Goal: Task Accomplishment & Management: Use online tool/utility

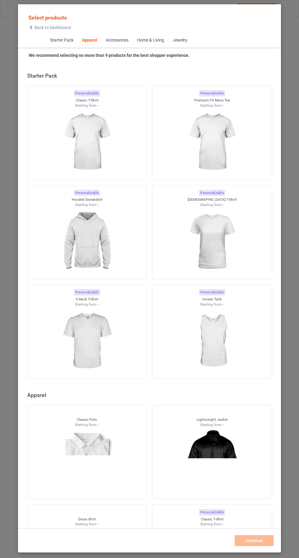
scroll to position [327, 0]
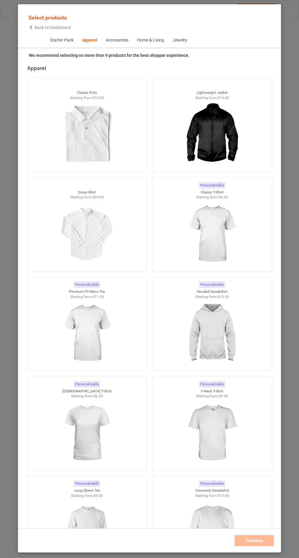
click at [217, 245] on img at bounding box center [212, 234] width 55 height 68
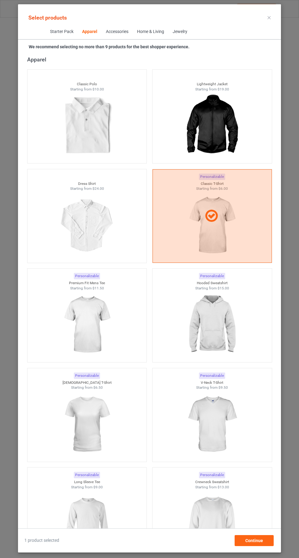
click at [101, 515] on img at bounding box center [87, 523] width 55 height 68
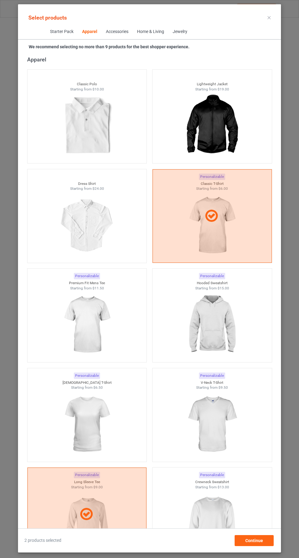
click at [227, 513] on img at bounding box center [212, 523] width 55 height 68
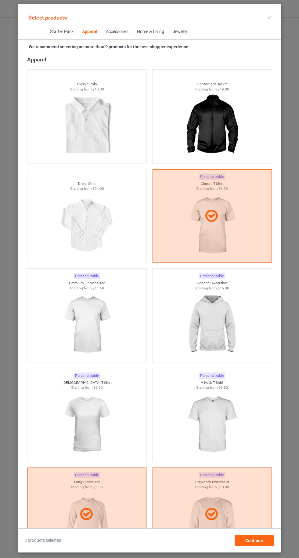
click at [234, 325] on img at bounding box center [212, 325] width 55 height 68
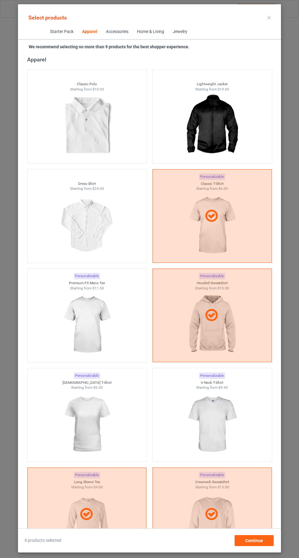
click at [82, 316] on img at bounding box center [87, 325] width 55 height 68
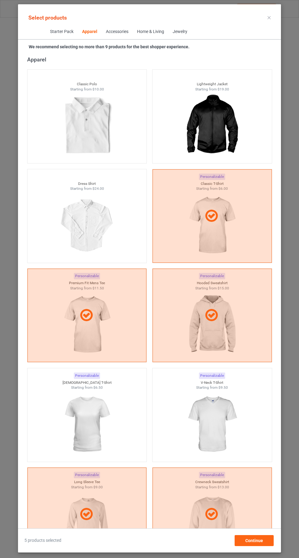
click at [83, 421] on img at bounding box center [87, 424] width 55 height 68
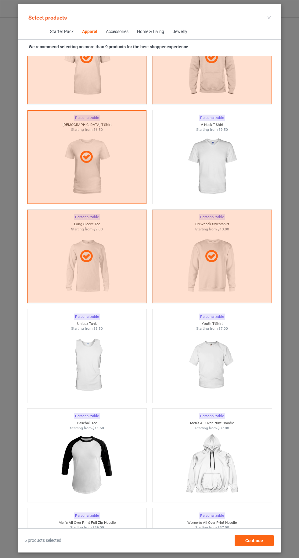
scroll to position [571, 0]
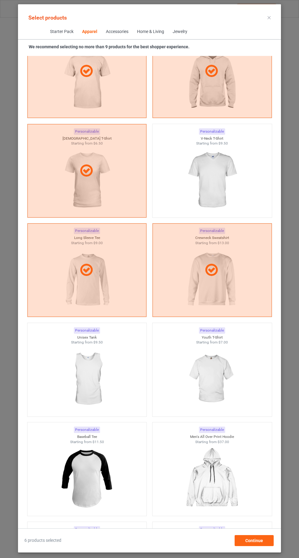
click at [224, 185] on img at bounding box center [212, 180] width 55 height 68
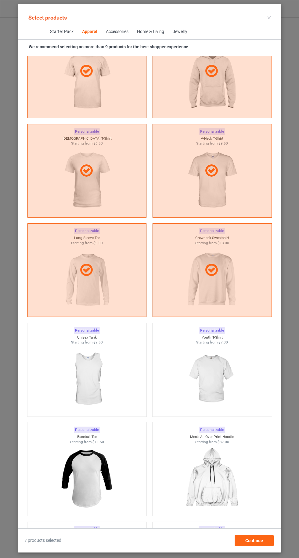
click at [224, 376] on img at bounding box center [212, 379] width 55 height 68
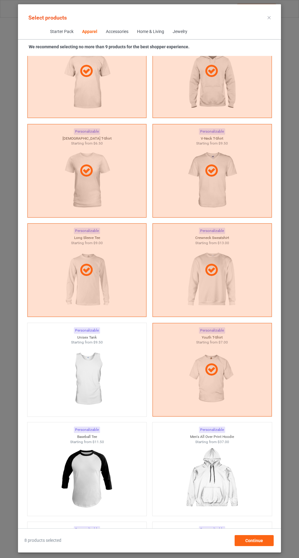
click at [117, 370] on div at bounding box center [86, 379] width 119 height 68
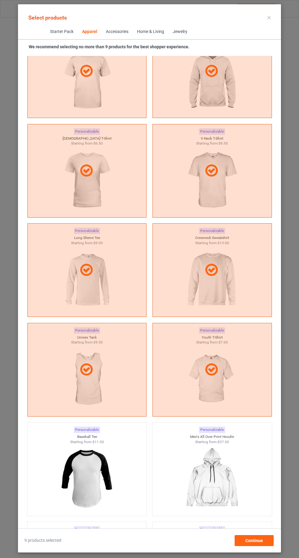
click at [259, 17] on div "Select products" at bounding box center [150, 18] width 254 height 14
click at [269, 17] on icon at bounding box center [269, 17] width 3 height 3
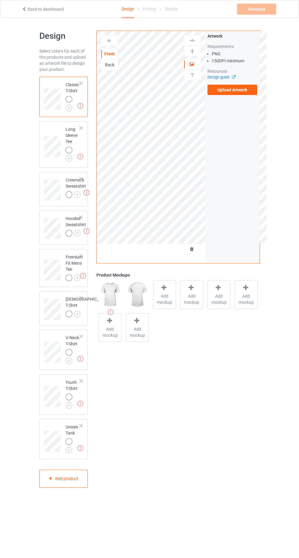
click at [0, 0] on img at bounding box center [0, 0] width 0 height 0
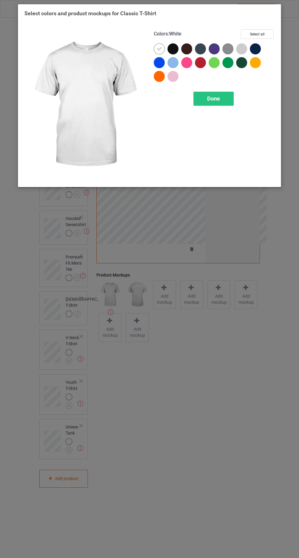
click at [176, 60] on div at bounding box center [173, 62] width 11 height 11
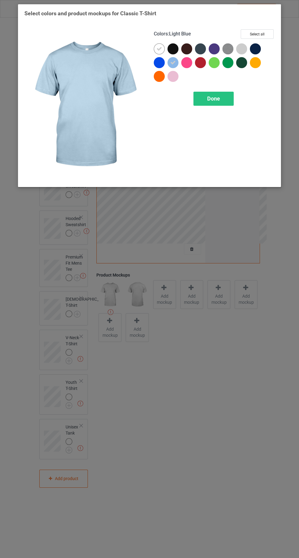
click at [176, 80] on div at bounding box center [173, 76] width 11 height 11
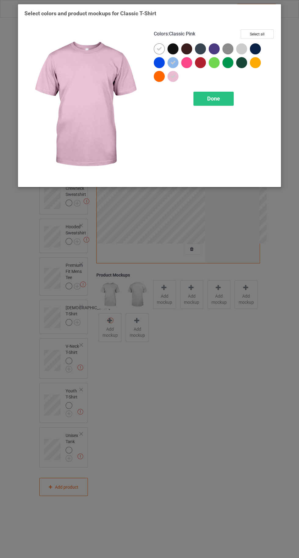
click at [247, 49] on div at bounding box center [241, 48] width 11 height 11
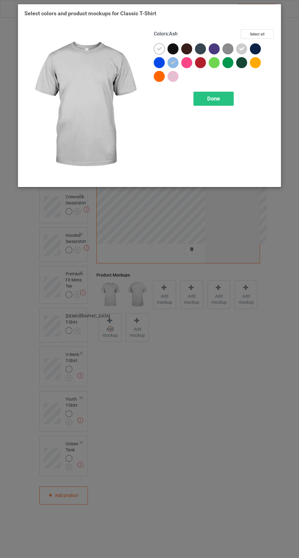
click at [230, 51] on img at bounding box center [228, 48] width 11 height 11
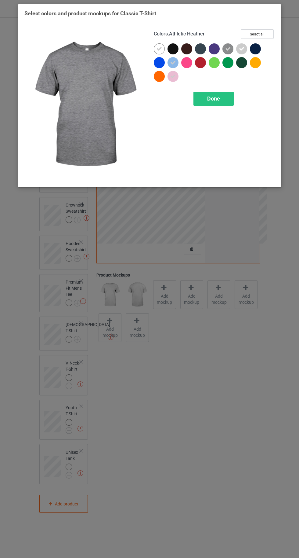
click at [259, 63] on div at bounding box center [255, 62] width 11 height 11
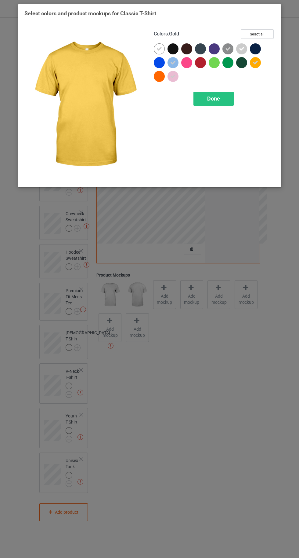
click at [205, 65] on div at bounding box center [200, 62] width 11 height 11
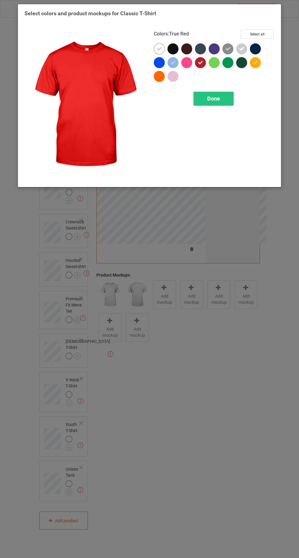
click at [186, 64] on div at bounding box center [186, 62] width 11 height 11
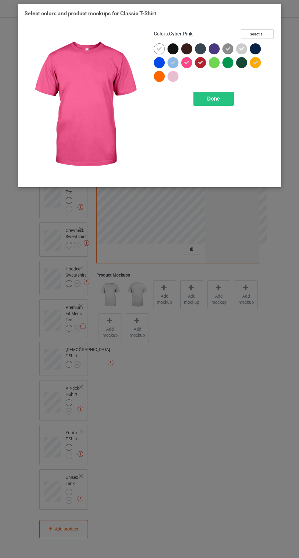
click at [155, 64] on div at bounding box center [159, 62] width 11 height 11
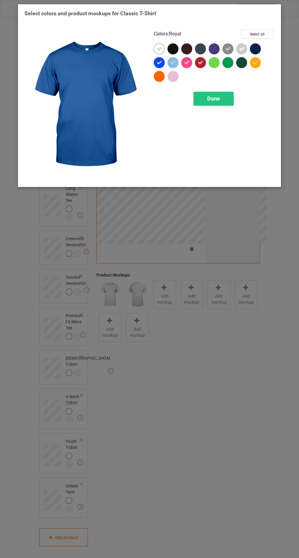
click at [220, 99] on div "Done" at bounding box center [214, 99] width 40 height 14
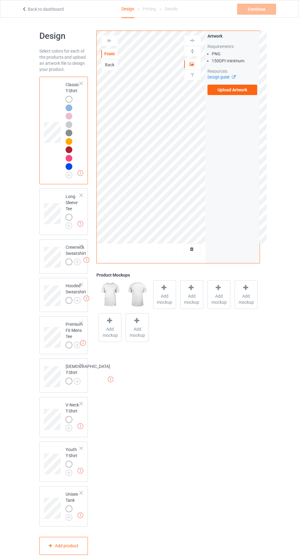
click at [0, 0] on img at bounding box center [0, 0] width 0 height 0
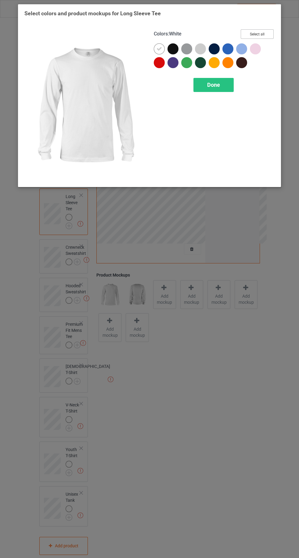
click at [272, 34] on button "Select all" at bounding box center [257, 33] width 33 height 9
click at [173, 49] on icon at bounding box center [172, 48] width 5 height 5
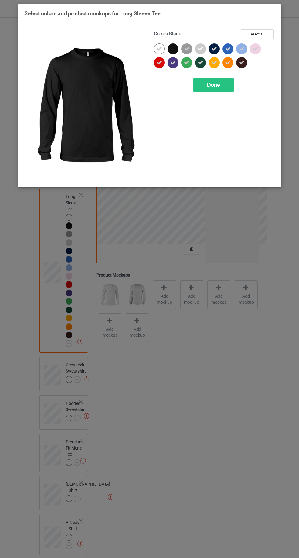
click at [214, 49] on icon at bounding box center [214, 48] width 5 height 5
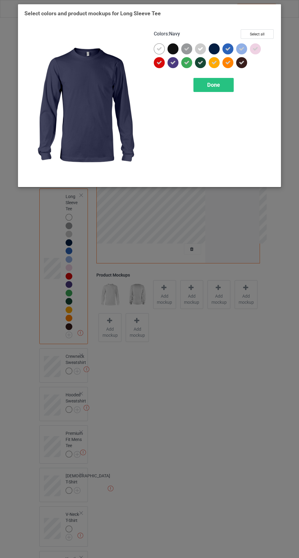
click at [230, 85] on div "Done" at bounding box center [214, 85] width 40 height 14
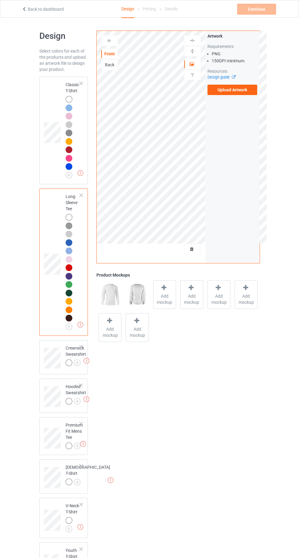
click at [0, 0] on img at bounding box center [0, 0] width 0 height 0
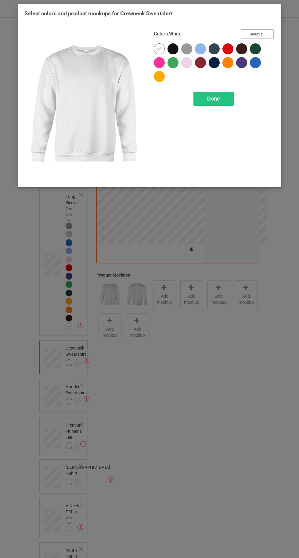
click at [269, 31] on button "Select all" at bounding box center [257, 33] width 33 height 9
click at [173, 49] on icon at bounding box center [172, 48] width 5 height 5
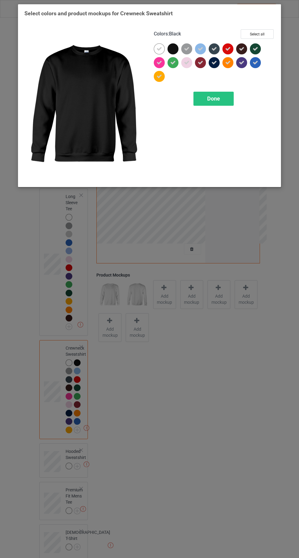
click at [228, 62] on icon at bounding box center [227, 62] width 5 height 5
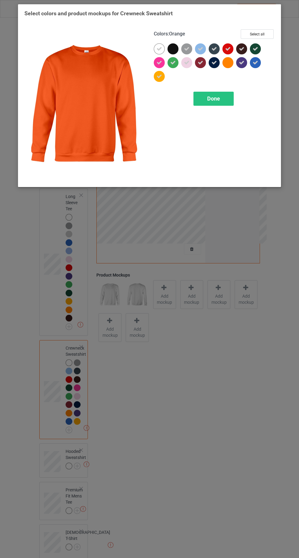
click at [217, 62] on icon at bounding box center [214, 62] width 5 height 5
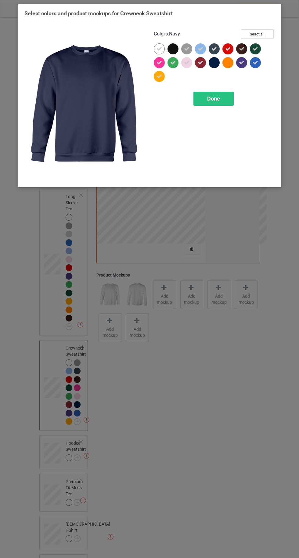
click at [220, 102] on div "Done" at bounding box center [214, 99] width 40 height 14
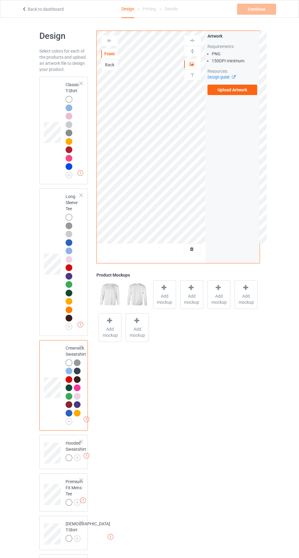
scroll to position [130, 0]
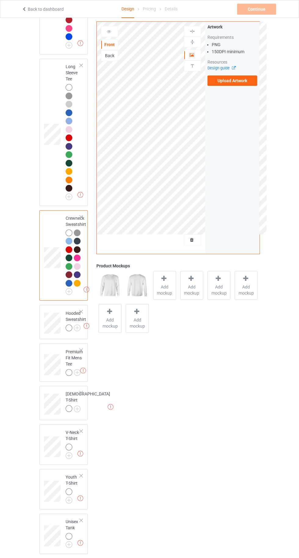
click at [0, 0] on img at bounding box center [0, 0] width 0 height 0
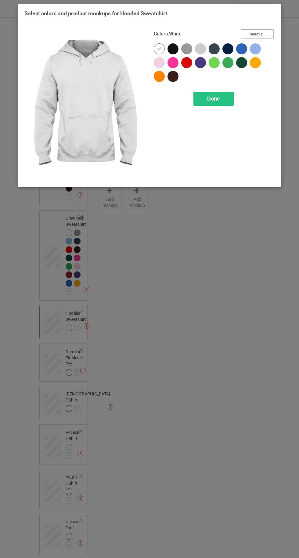
click at [261, 36] on button "Select all" at bounding box center [257, 33] width 33 height 9
click at [170, 51] on icon at bounding box center [172, 48] width 5 height 5
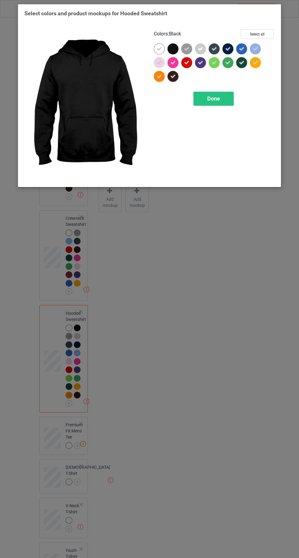
click at [228, 49] on icon at bounding box center [227, 48] width 5 height 5
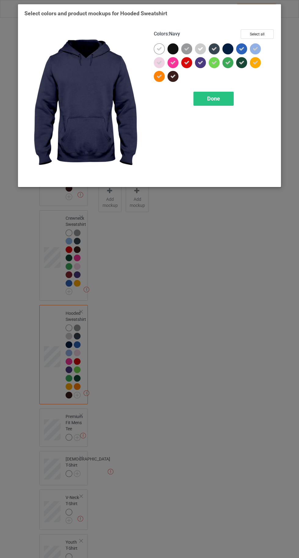
click at [212, 100] on span "Done" at bounding box center [213, 98] width 13 height 6
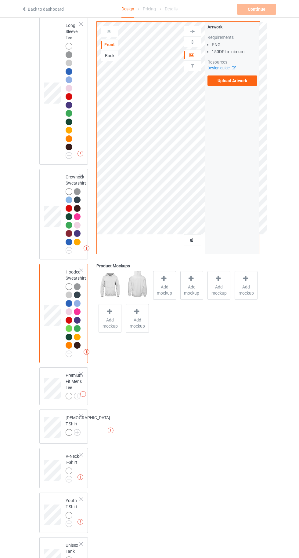
scroll to position [195, 0]
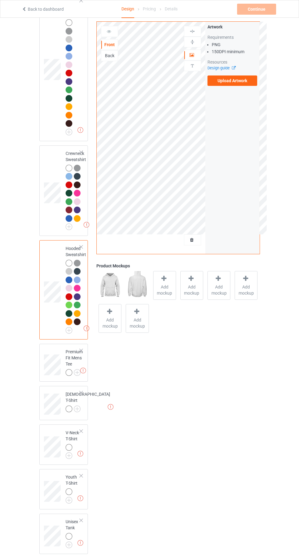
click at [0, 0] on img at bounding box center [0, 0] width 0 height 0
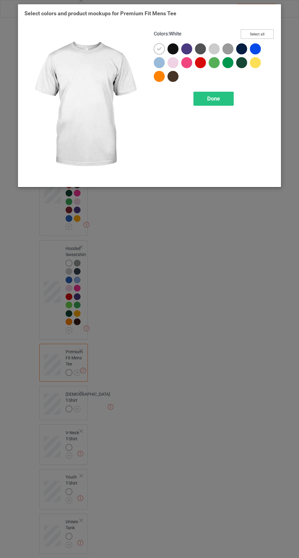
click at [258, 33] on button "Select all" at bounding box center [257, 33] width 33 height 9
click at [229, 49] on icon at bounding box center [227, 48] width 5 height 5
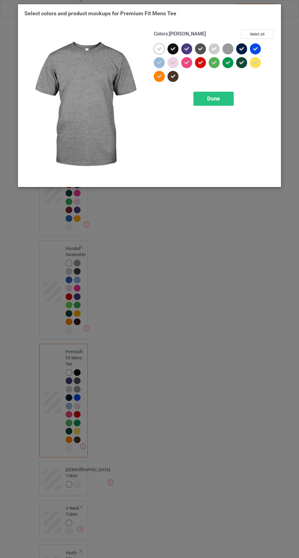
click at [173, 49] on icon at bounding box center [172, 48] width 5 height 5
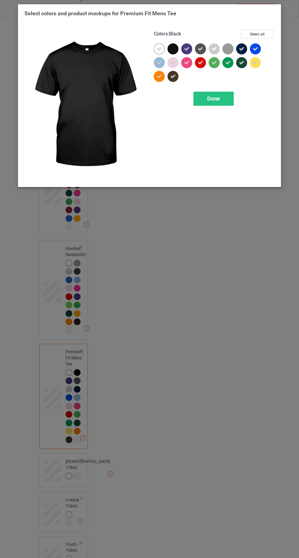
click at [227, 53] on img at bounding box center [228, 48] width 11 height 11
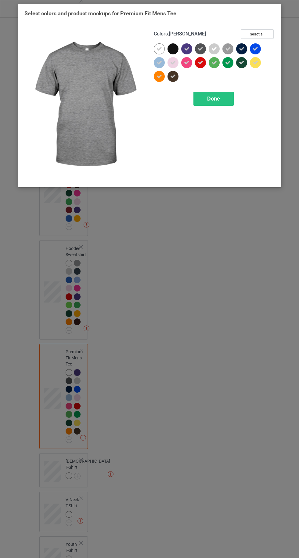
click at [243, 49] on icon at bounding box center [241, 48] width 5 height 5
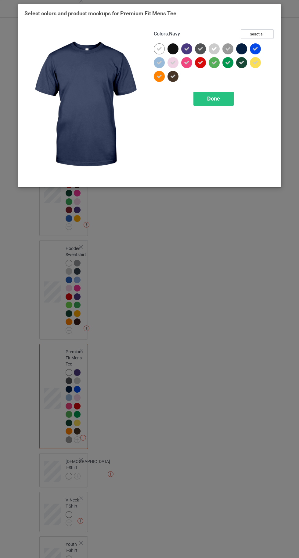
click at [219, 99] on span "Done" at bounding box center [213, 98] width 13 height 6
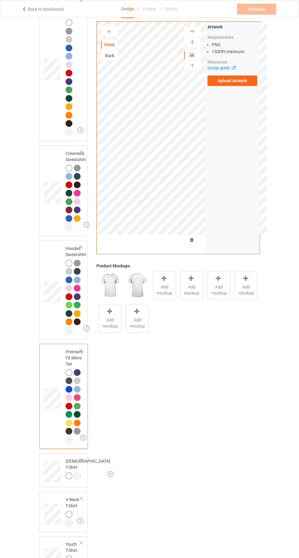
scroll to position [262, 0]
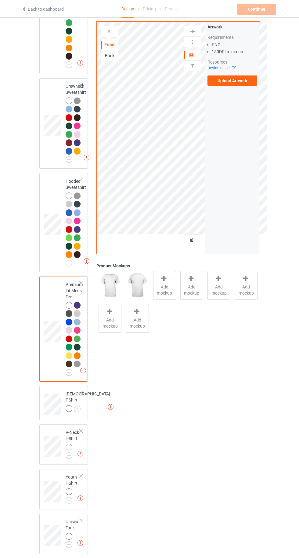
click at [0, 0] on img at bounding box center [0, 0] width 0 height 0
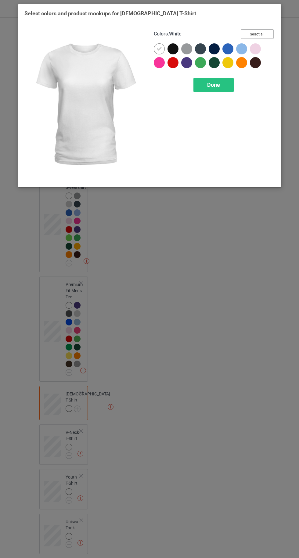
click at [265, 38] on button "Select all" at bounding box center [257, 33] width 33 height 9
click at [256, 62] on icon at bounding box center [255, 62] width 5 height 5
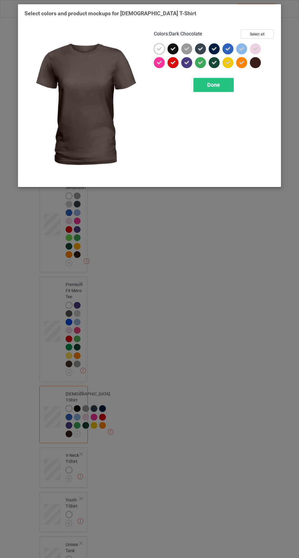
click at [216, 47] on icon at bounding box center [214, 48] width 5 height 5
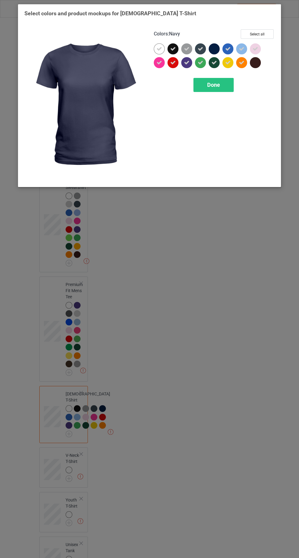
click at [201, 49] on icon at bounding box center [200, 48] width 5 height 5
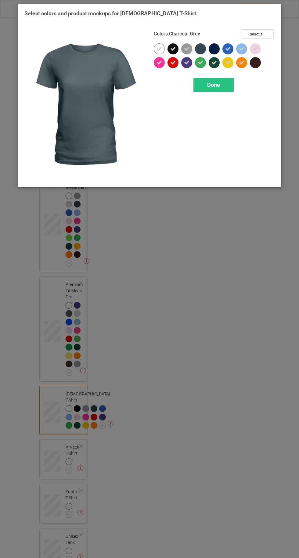
click at [173, 49] on icon at bounding box center [172, 48] width 5 height 5
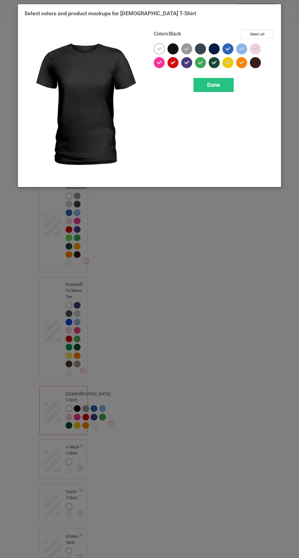
click at [199, 78] on div "Done" at bounding box center [214, 85] width 40 height 14
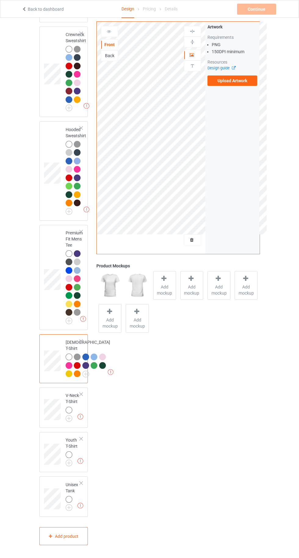
scroll to position [354, 0]
click at [0, 0] on img at bounding box center [0, 0] width 0 height 0
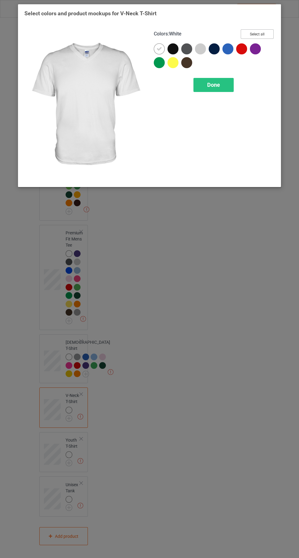
click at [258, 34] on button "Select all" at bounding box center [257, 33] width 33 height 9
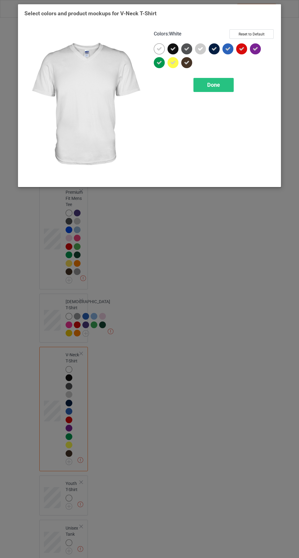
click at [174, 46] on icon at bounding box center [172, 48] width 5 height 5
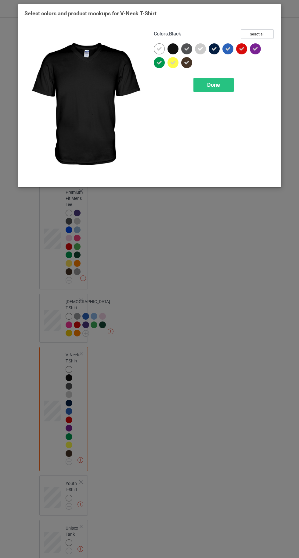
click at [228, 49] on icon at bounding box center [227, 48] width 5 height 5
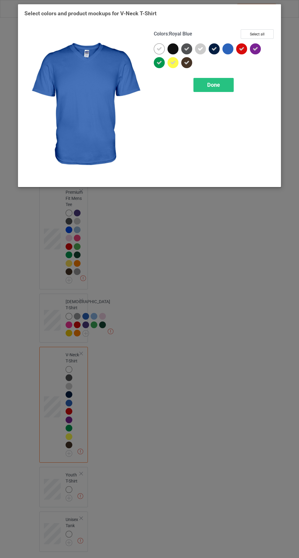
click at [214, 49] on icon at bounding box center [214, 48] width 5 height 5
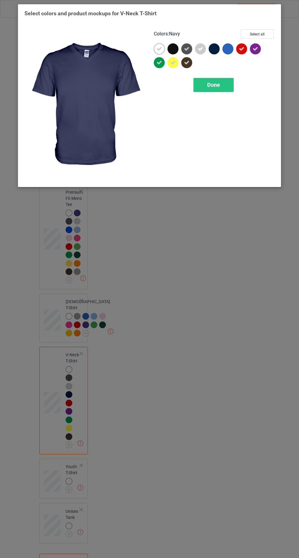
click at [225, 49] on div at bounding box center [228, 48] width 11 height 11
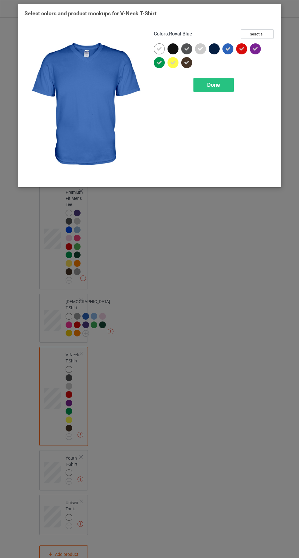
click at [204, 84] on div "Done" at bounding box center [214, 85] width 40 height 14
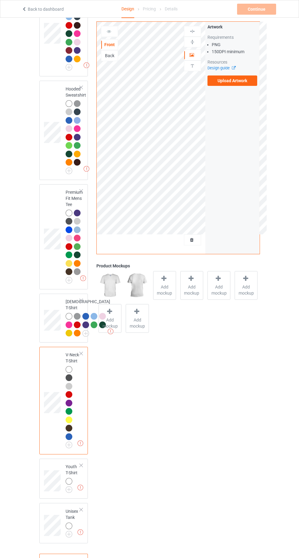
scroll to position [421, 0]
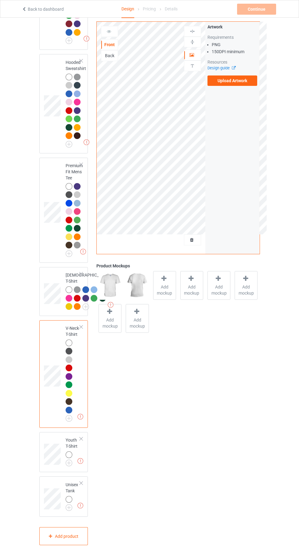
click at [0, 0] on img at bounding box center [0, 0] width 0 height 0
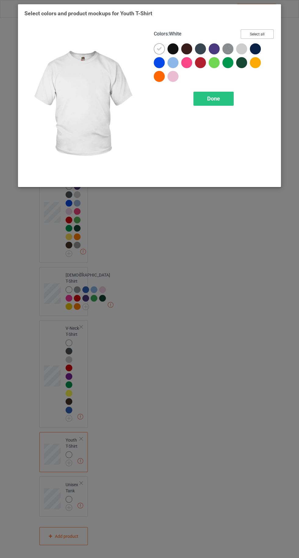
click at [260, 33] on button "Select all" at bounding box center [257, 33] width 33 height 9
click at [171, 49] on icon at bounding box center [172, 48] width 5 height 5
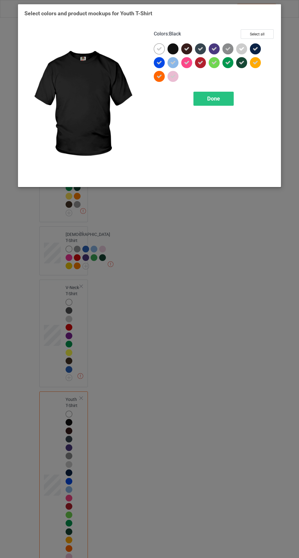
click at [188, 46] on icon at bounding box center [186, 48] width 5 height 5
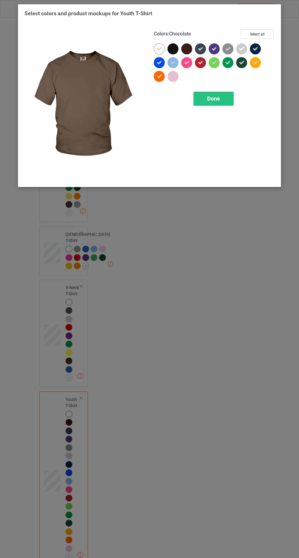
click at [201, 49] on icon at bounding box center [200, 48] width 5 height 5
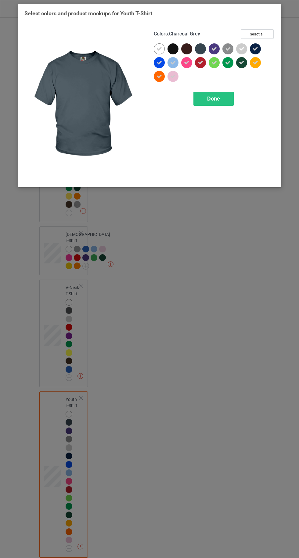
click at [262, 52] on div at bounding box center [257, 50] width 14 height 14
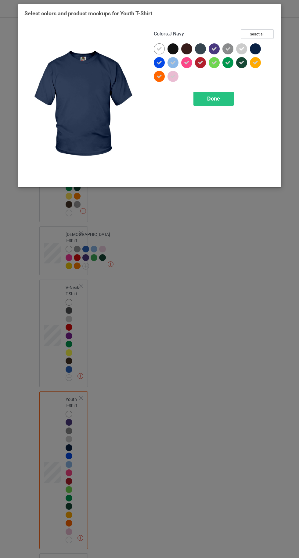
click at [225, 94] on div "Done" at bounding box center [214, 99] width 40 height 14
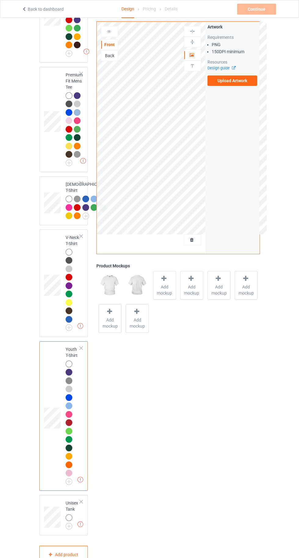
scroll to position [531, 0]
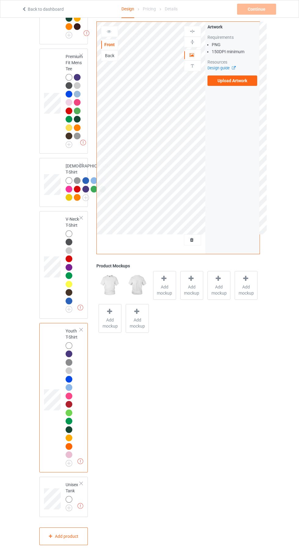
click at [0, 0] on img at bounding box center [0, 0] width 0 height 0
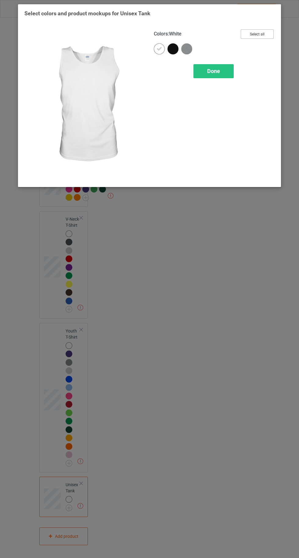
click at [257, 32] on button "Select all" at bounding box center [257, 33] width 33 height 9
click at [173, 49] on icon at bounding box center [172, 48] width 5 height 5
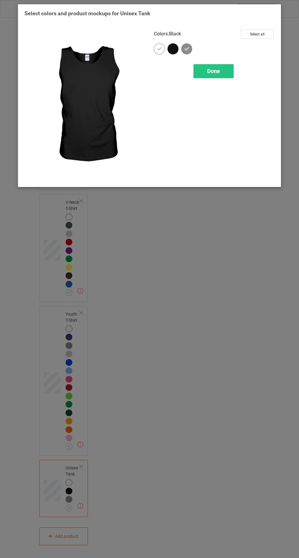
click at [203, 75] on div "Done" at bounding box center [214, 71] width 40 height 14
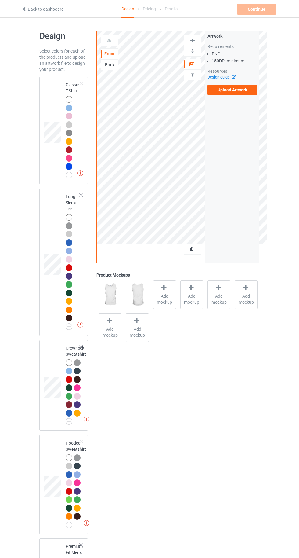
click at [237, 88] on label "Upload Artwork" at bounding box center [233, 90] width 50 height 10
click at [0, 0] on input "Upload Artwork" at bounding box center [0, 0] width 0 height 0
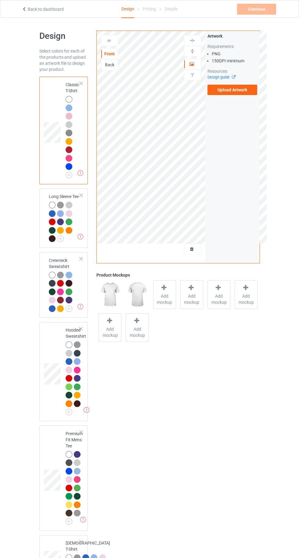
click at [45, 91] on td at bounding box center [53, 130] width 18 height 103
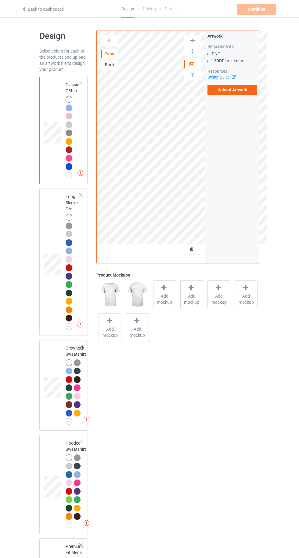
click at [164, 300] on span "Add mockup" at bounding box center [165, 299] width 22 height 12
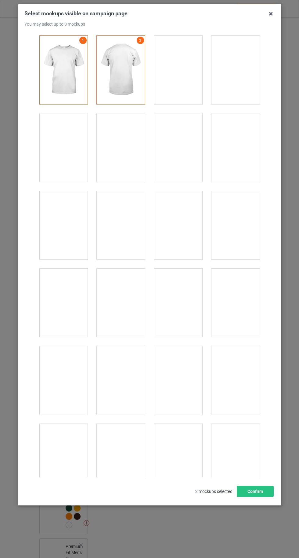
scroll to position [8424, 0]
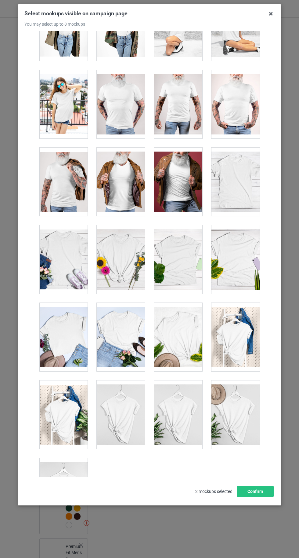
click at [73, 481] on div at bounding box center [63, 492] width 48 height 68
click at [269, 497] on button "Confirm" at bounding box center [255, 491] width 37 height 11
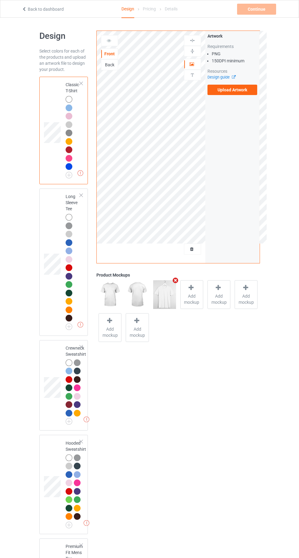
click at [231, 90] on label "Upload Artwork" at bounding box center [233, 90] width 50 height 10
click at [0, 0] on input "Upload Artwork" at bounding box center [0, 0] width 0 height 0
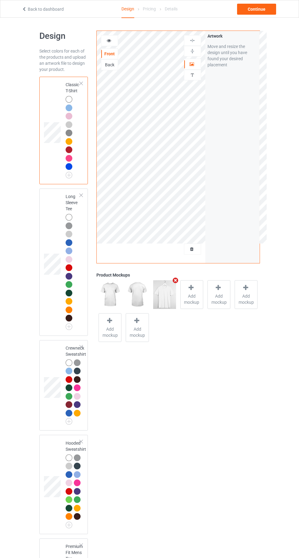
click at [186, 81] on div "Artwork Personalized text" at bounding box center [192, 58] width 17 height 47
click at [187, 47] on div at bounding box center [192, 51] width 17 height 11
click at [188, 78] on div "Personalized text" at bounding box center [192, 75] width 17 height 11
click at [67, 149] on div at bounding box center [69, 149] width 7 height 7
click at [187, 76] on div at bounding box center [193, 75] width 16 height 6
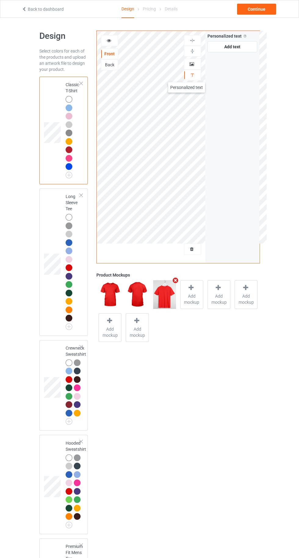
click at [186, 65] on div at bounding box center [193, 64] width 16 height 6
click at [194, 63] on icon at bounding box center [192, 63] width 5 height 4
click at [198, 52] on div at bounding box center [193, 51] width 16 height 6
click at [67, 98] on div at bounding box center [69, 99] width 7 height 7
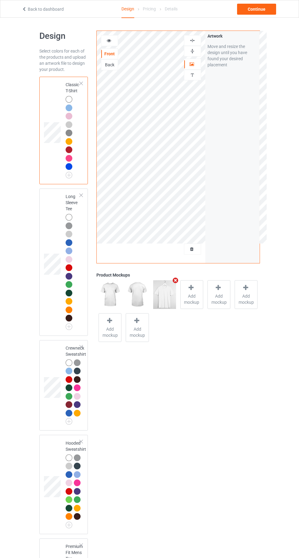
click at [185, 52] on div at bounding box center [193, 51] width 16 height 6
click at [109, 39] on icon at bounding box center [109, 40] width 5 height 4
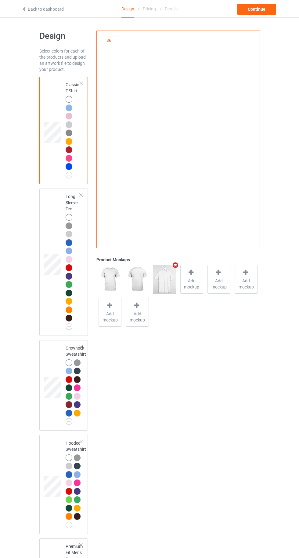
click at [68, 225] on div at bounding box center [69, 225] width 7 height 7
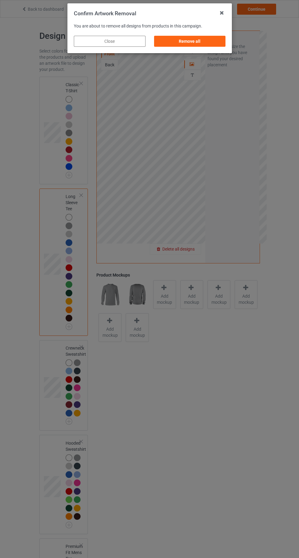
click at [180, 43] on div "Remove all" at bounding box center [190, 41] width 72 height 11
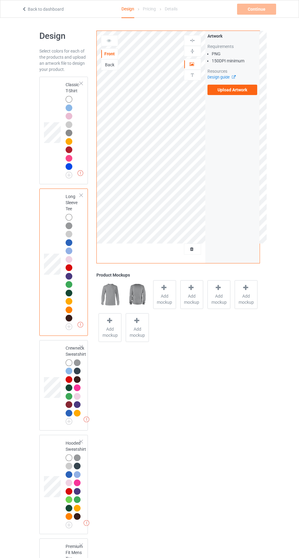
click at [236, 90] on label "Upload Artwork" at bounding box center [233, 90] width 50 height 10
click at [0, 0] on input "Upload Artwork" at bounding box center [0, 0] width 0 height 0
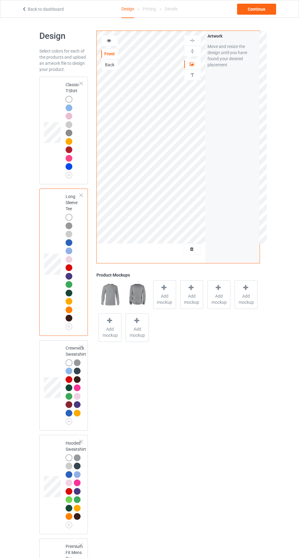
click at [66, 99] on div at bounding box center [69, 99] width 7 height 7
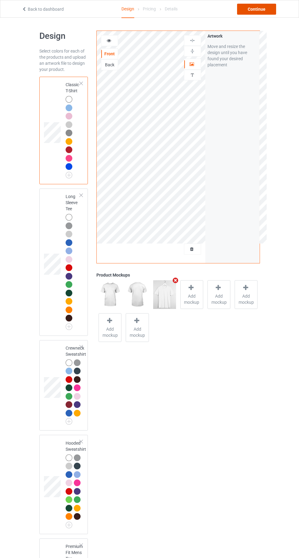
click at [256, 9] on div "Continue" at bounding box center [256, 9] width 39 height 11
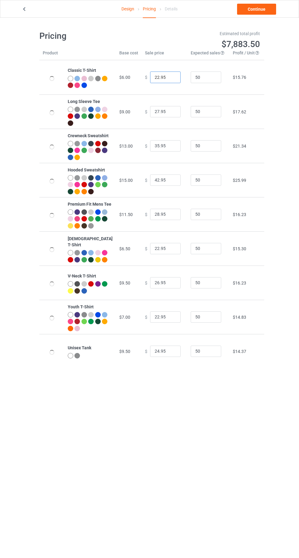
click at [152, 79] on input "22.95" at bounding box center [165, 77] width 31 height 12
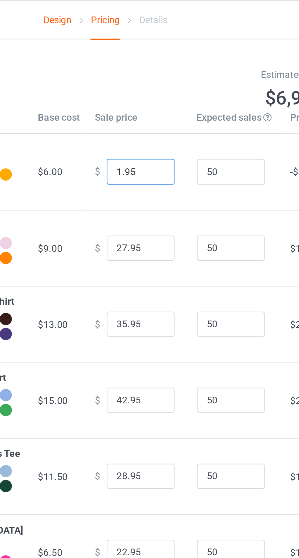
type input "19.95"
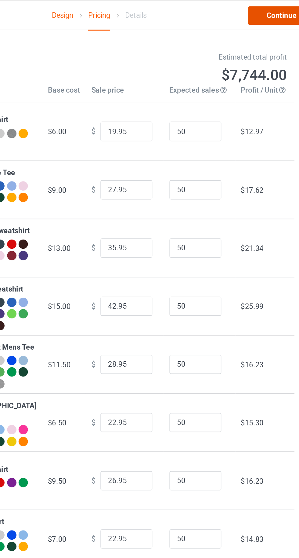
click at [251, 10] on link "Continue" at bounding box center [256, 9] width 39 height 11
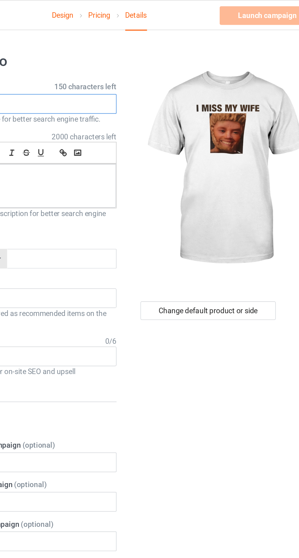
click at [132, 59] on input "text" at bounding box center [99, 61] width 120 height 12
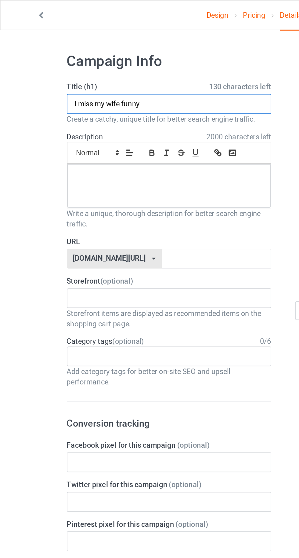
type input "I miss my wife funny"
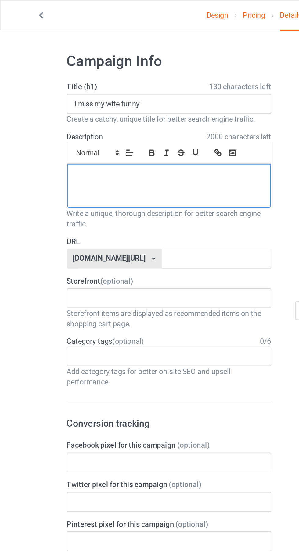
click at [65, 110] on div at bounding box center [100, 110] width 120 height 26
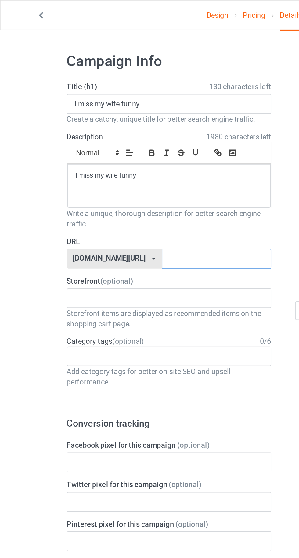
click at [135, 153] on input "text" at bounding box center [127, 152] width 64 height 12
type input "Pj"
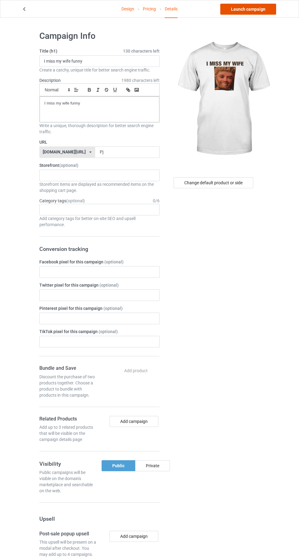
click at [239, 9] on link "Launch campaign" at bounding box center [249, 9] width 56 height 11
